Goal: Entertainment & Leisure: Consume media (video, audio)

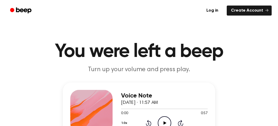
click at [164, 123] on icon at bounding box center [164, 123] width 3 height 3
click at [166, 123] on icon at bounding box center [164, 123] width 3 height 3
click at [166, 121] on icon "Play Audio" at bounding box center [164, 123] width 13 height 13
